Goal: Information Seeking & Learning: Learn about a topic

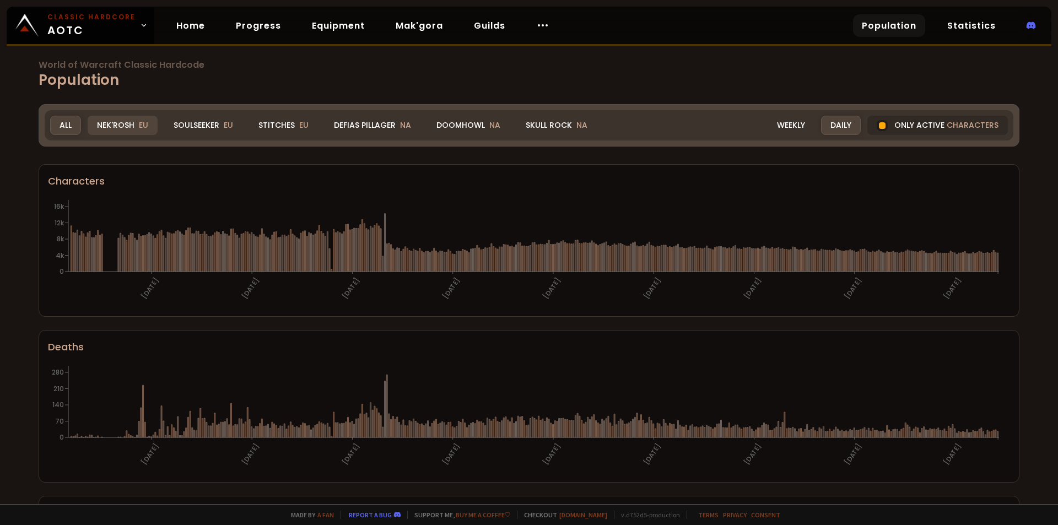
click at [124, 125] on div "Nek'Rosh EU" at bounding box center [123, 125] width 70 height 19
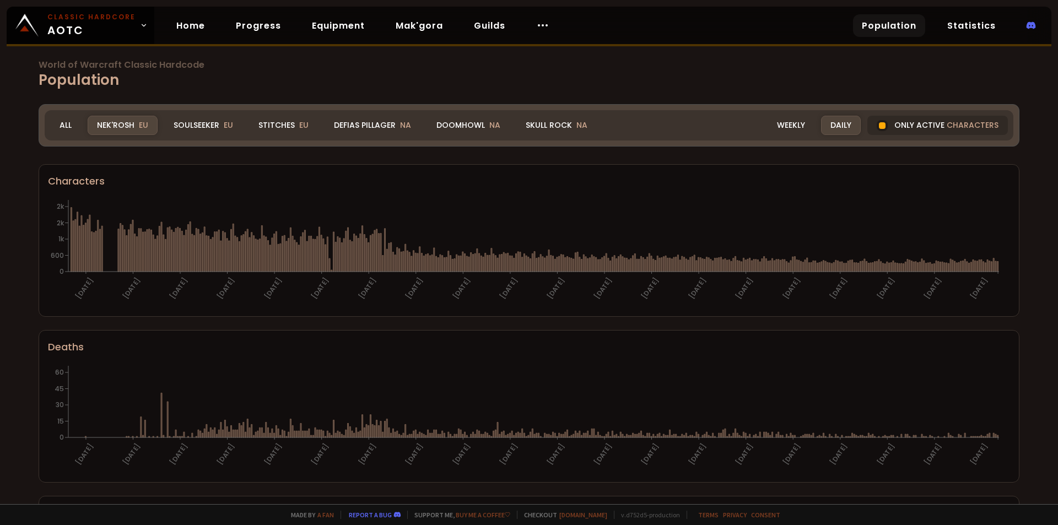
drag, startPoint x: 286, startPoint y: 125, endPoint x: 256, endPoint y: 194, distance: 75.3
click at [285, 125] on div "Stitches EU" at bounding box center [283, 125] width 69 height 19
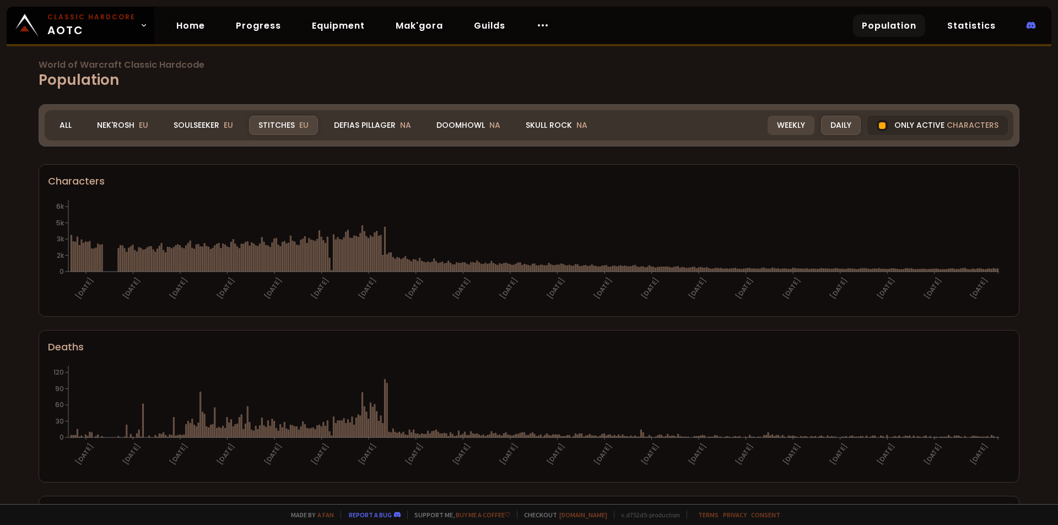
click at [785, 127] on div "Weekly" at bounding box center [791, 125] width 47 height 19
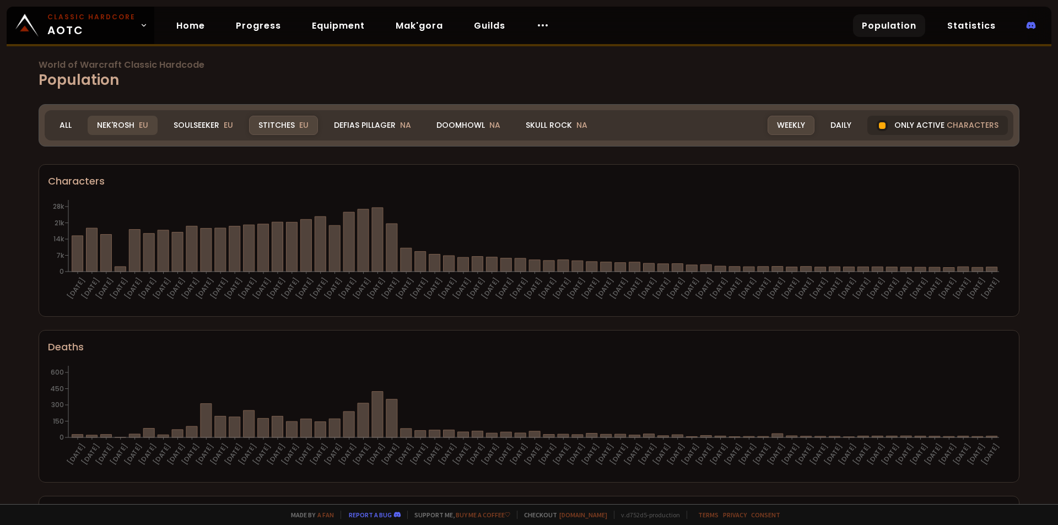
click at [112, 130] on div "Nek'Rosh EU" at bounding box center [123, 125] width 70 height 19
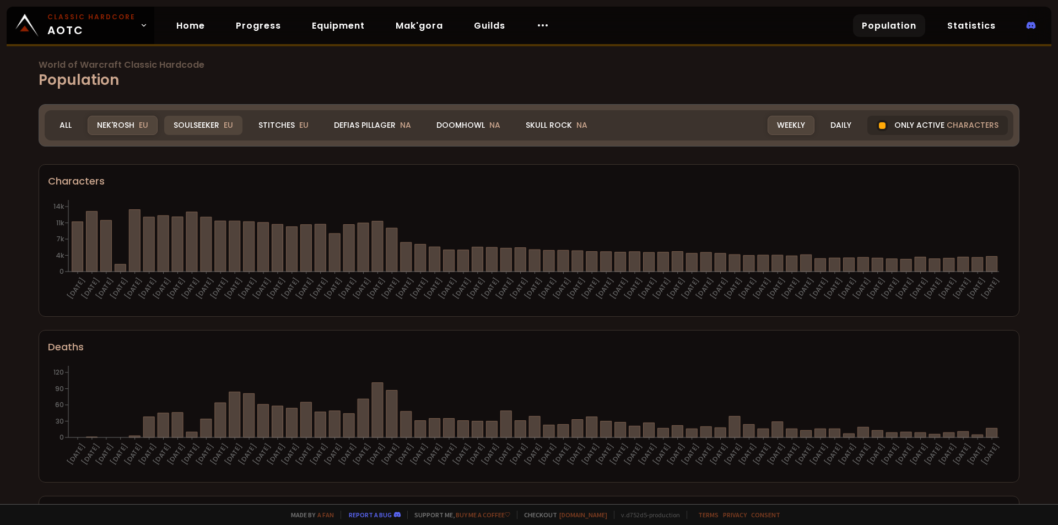
click at [207, 125] on div "Soulseeker EU" at bounding box center [203, 125] width 78 height 19
